Goal: Task Accomplishment & Management: Use online tool/utility

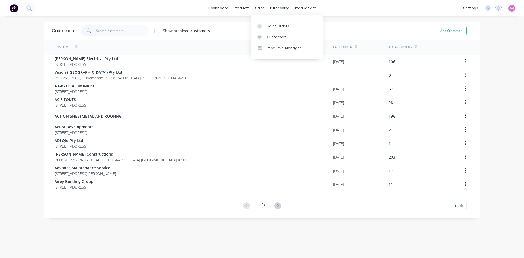
drag, startPoint x: 266, startPoint y: 41, endPoint x: 136, endPoint y: 44, distance: 130.2
click at [266, 41] on link "Customers" at bounding box center [287, 37] width 72 height 11
click at [269, 27] on div "Sales Orders" at bounding box center [278, 26] width 22 height 5
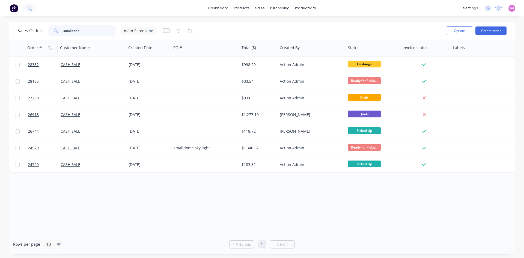
drag, startPoint x: 80, startPoint y: 29, endPoint x: 36, endPoint y: 38, distance: 45.3
click at [36, 42] on div "Sales Orders smallbone main Screen Options Create order Order # Customer Name C…" at bounding box center [262, 138] width 507 height 232
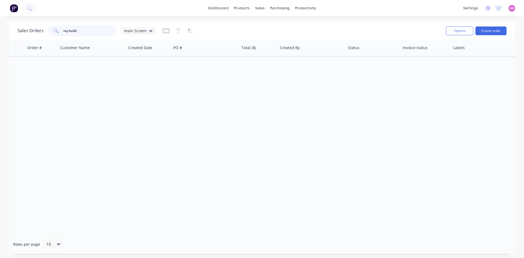
drag, startPoint x: 86, startPoint y: 31, endPoint x: 35, endPoint y: 38, distance: 51.5
click at [35, 38] on div "Sales Orders my build main Screen Options Create order" at bounding box center [262, 31] width 507 height 18
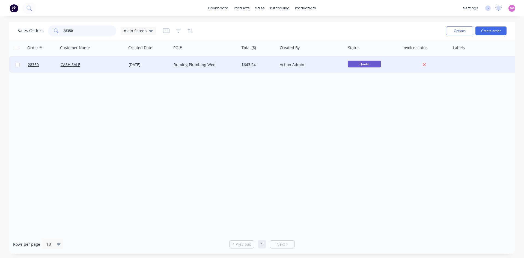
type input "28350"
click at [220, 65] on div "Ruming Plumbing Wed" at bounding box center [204, 64] width 61 height 5
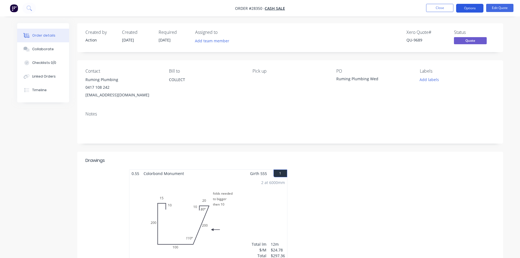
click at [466, 8] on button "Options" at bounding box center [469, 8] width 27 height 9
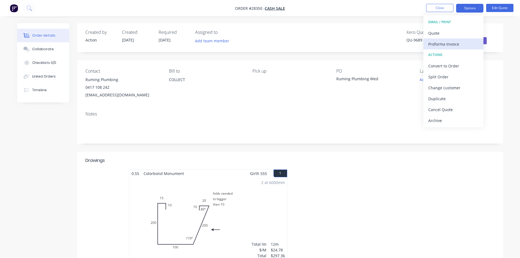
click at [467, 44] on div "Proforma Invoice" at bounding box center [453, 44] width 50 height 8
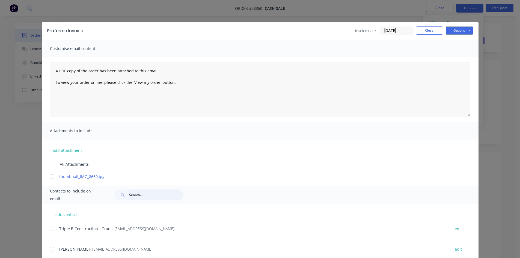
click at [151, 198] on input "text" at bounding box center [156, 194] width 54 height 11
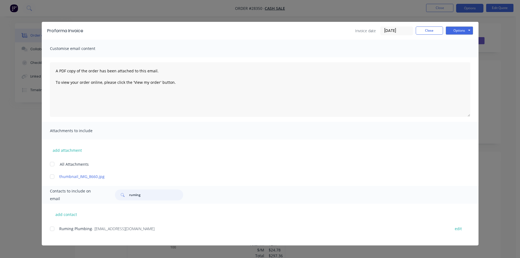
drag, startPoint x: 53, startPoint y: 229, endPoint x: 59, endPoint y: 227, distance: 6.8
click at [53, 229] on div at bounding box center [52, 228] width 11 height 11
type input "ruming"
click at [468, 32] on button "Options" at bounding box center [459, 30] width 27 height 8
click at [466, 61] on button "Email" at bounding box center [463, 58] width 35 height 9
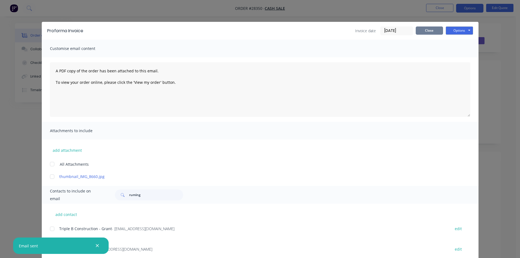
click at [423, 29] on button "Close" at bounding box center [429, 30] width 27 height 8
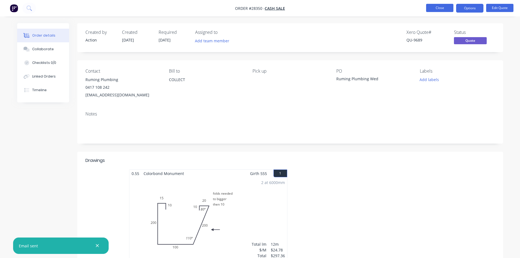
click at [442, 9] on button "Close" at bounding box center [439, 8] width 27 height 8
